Goal: Task Accomplishment & Management: Manage account settings

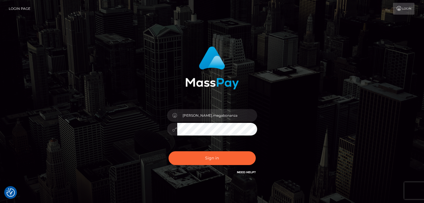
click at [216, 159] on button "Sign in" at bounding box center [212, 158] width 87 height 14
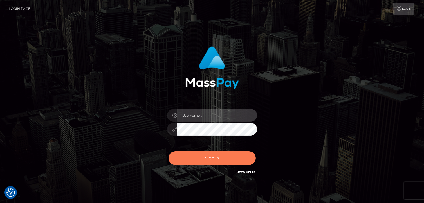
type input "Lawrence.megabonanza"
click at [206, 159] on button "Sign in" at bounding box center [212, 158] width 87 height 14
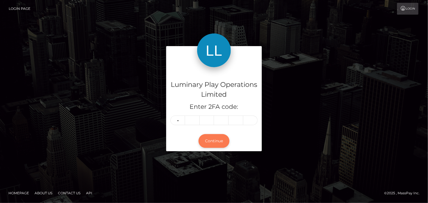
type input "6"
type input "5"
type input "9"
type input "3"
type input "8"
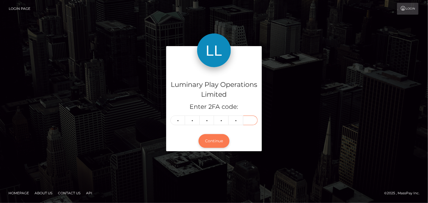
type input "3"
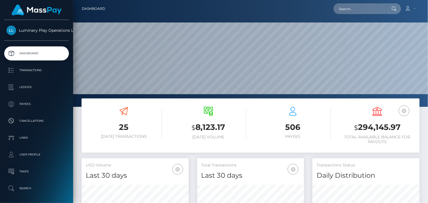
scroll to position [100, 107]
click at [385, 129] on h3 "$ 294,145.97" at bounding box center [378, 128] width 76 height 12
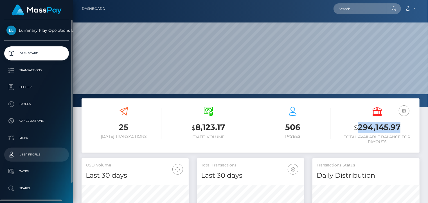
copy h3 "294,145.97"
